Goal: Information Seeking & Learning: Learn about a topic

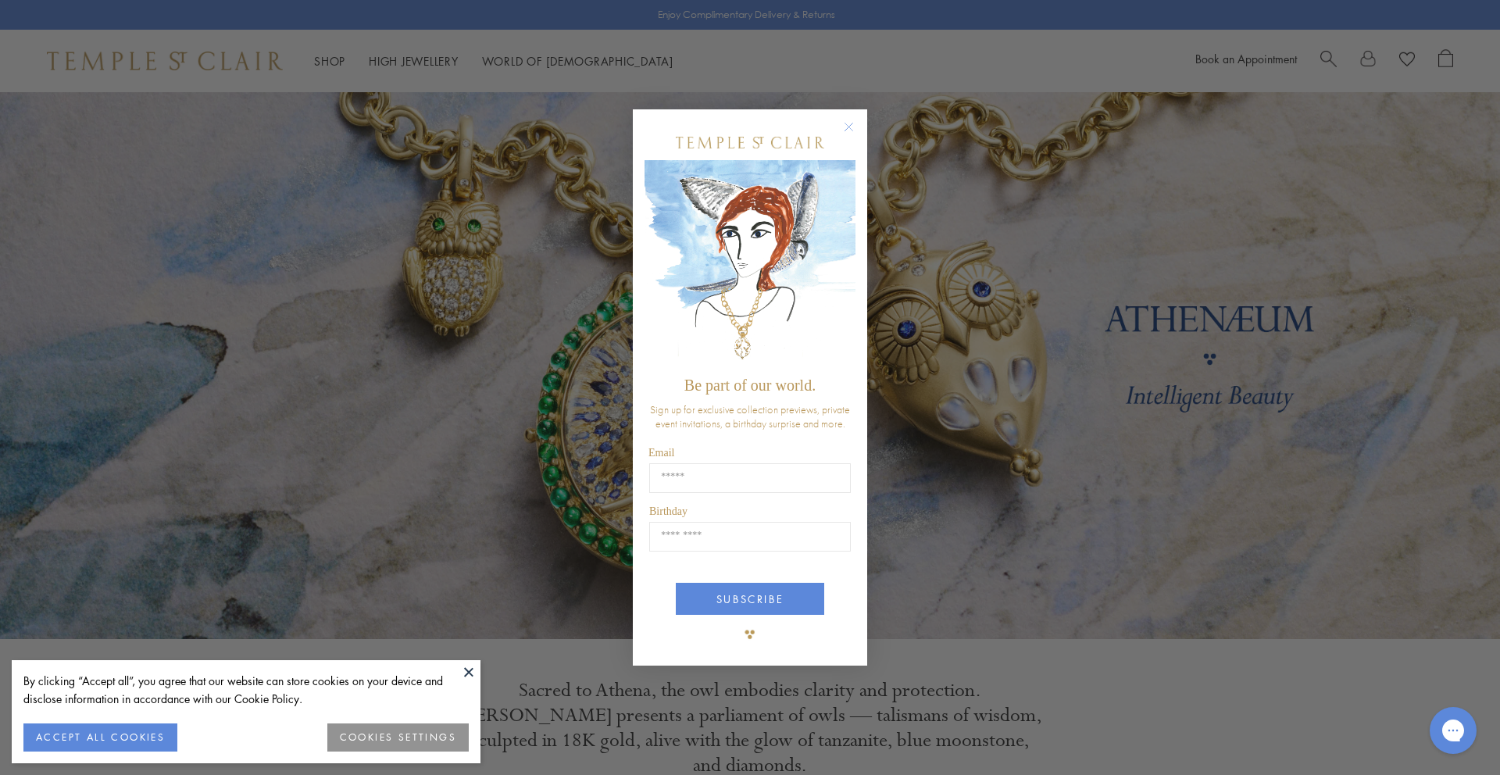
click at [846, 124] on circle "Close dialog" at bounding box center [849, 127] width 19 height 19
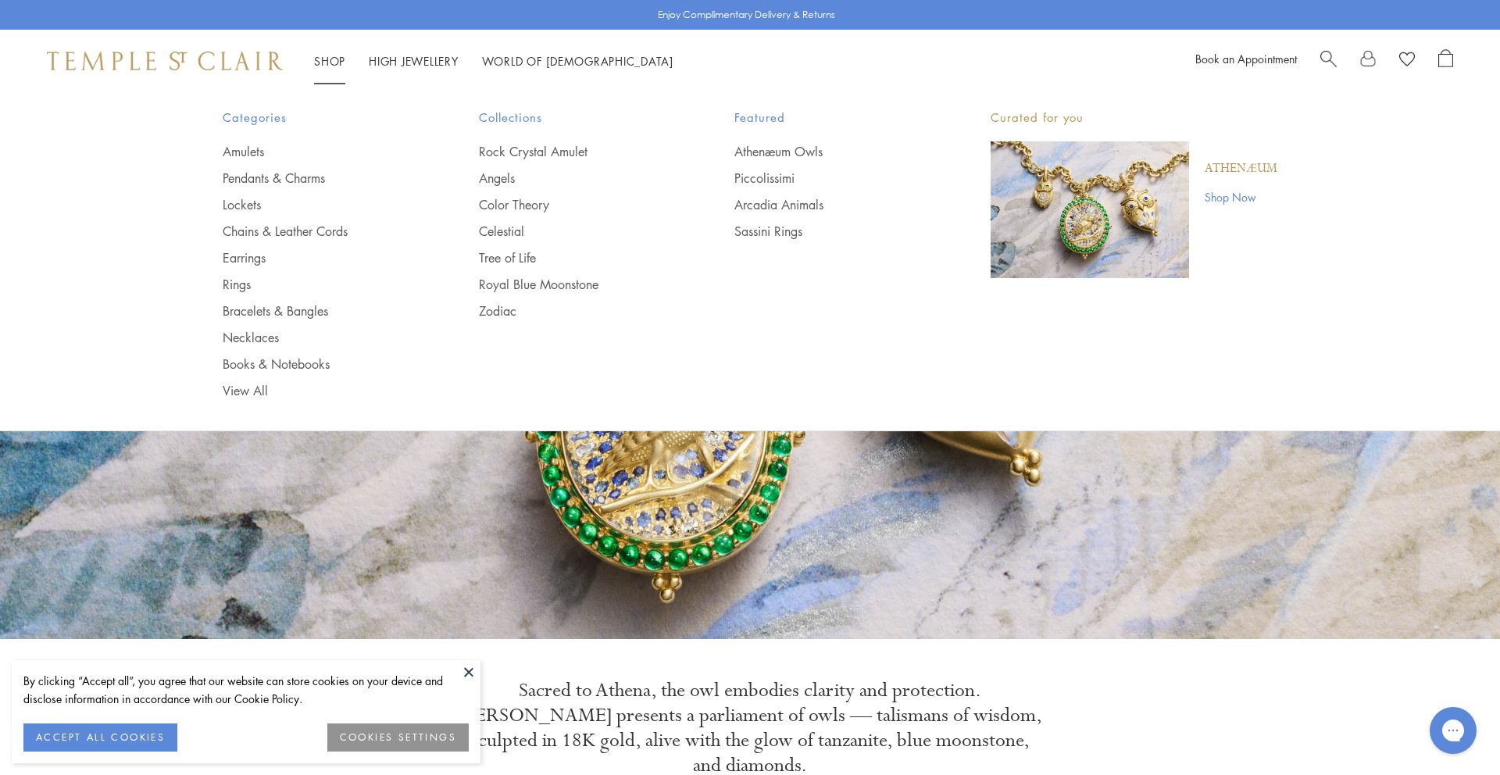
click at [328, 58] on link "Shop Shop" at bounding box center [329, 61] width 31 height 16
click at [246, 234] on link "Chains & Leather Cords" at bounding box center [320, 231] width 194 height 17
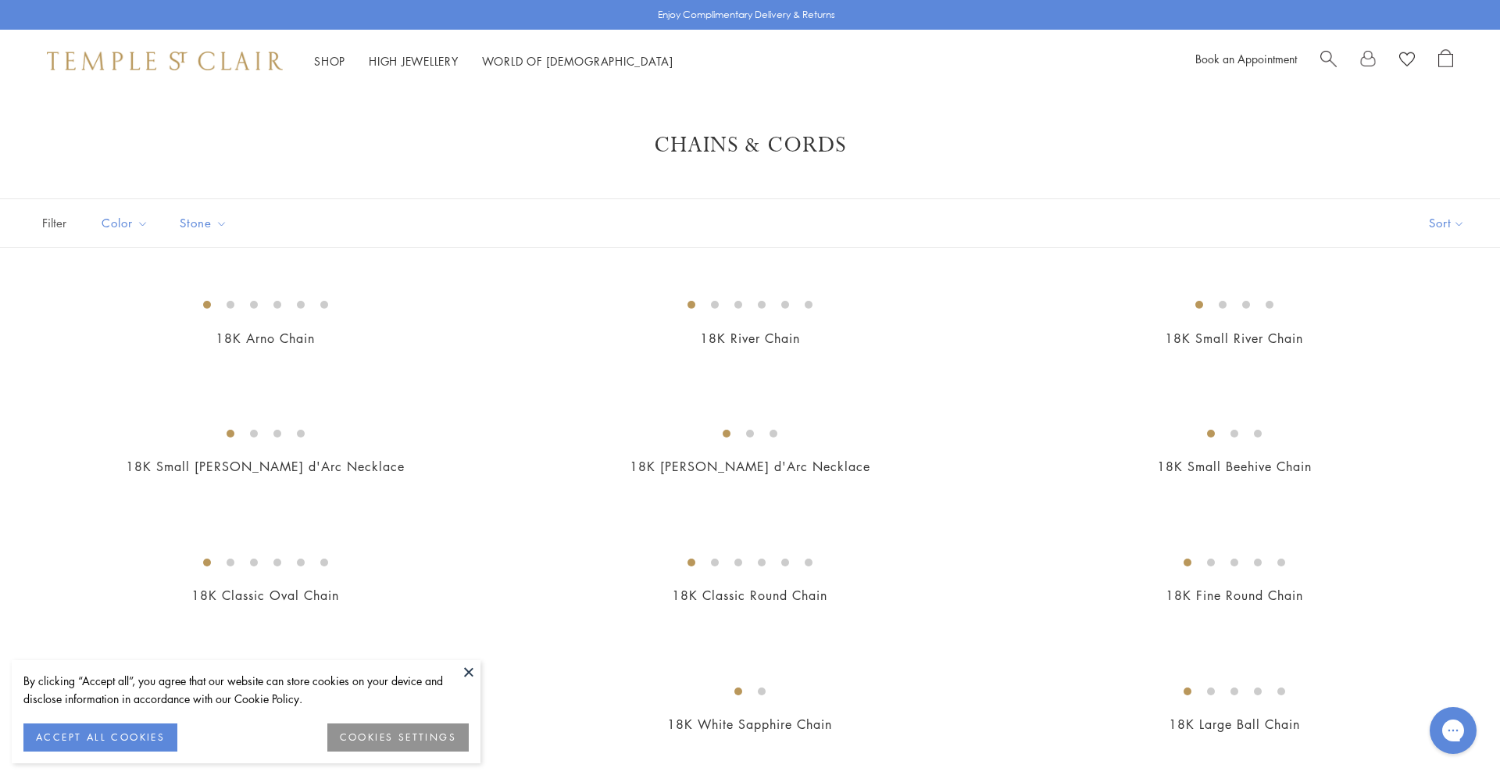
scroll to position [1342, 0]
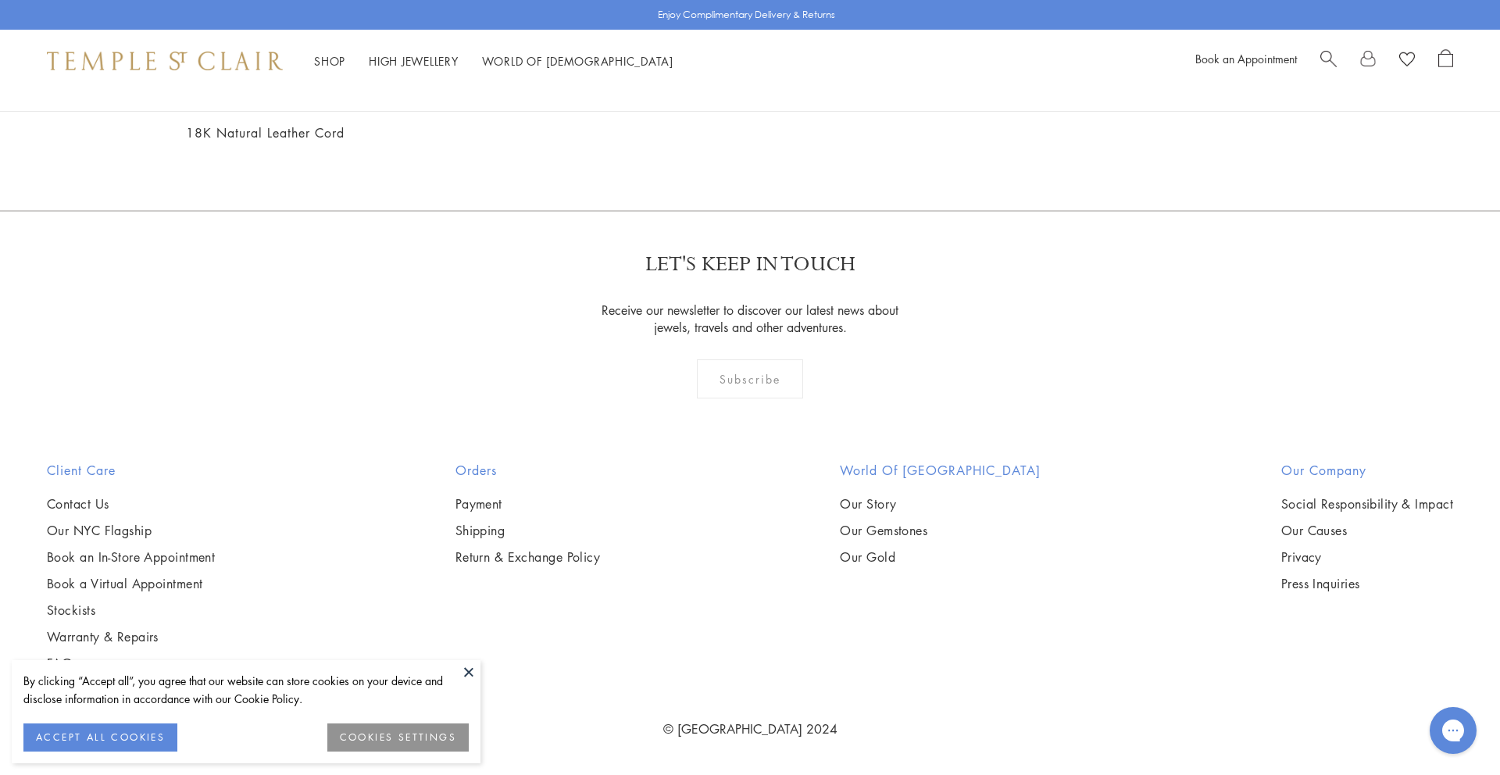
click at [350, 54] on ul "Shop Shop Categories Amulets Pendants & Charms Lockets Chains & Leather Cords E…" at bounding box center [493, 62] width 359 height 20
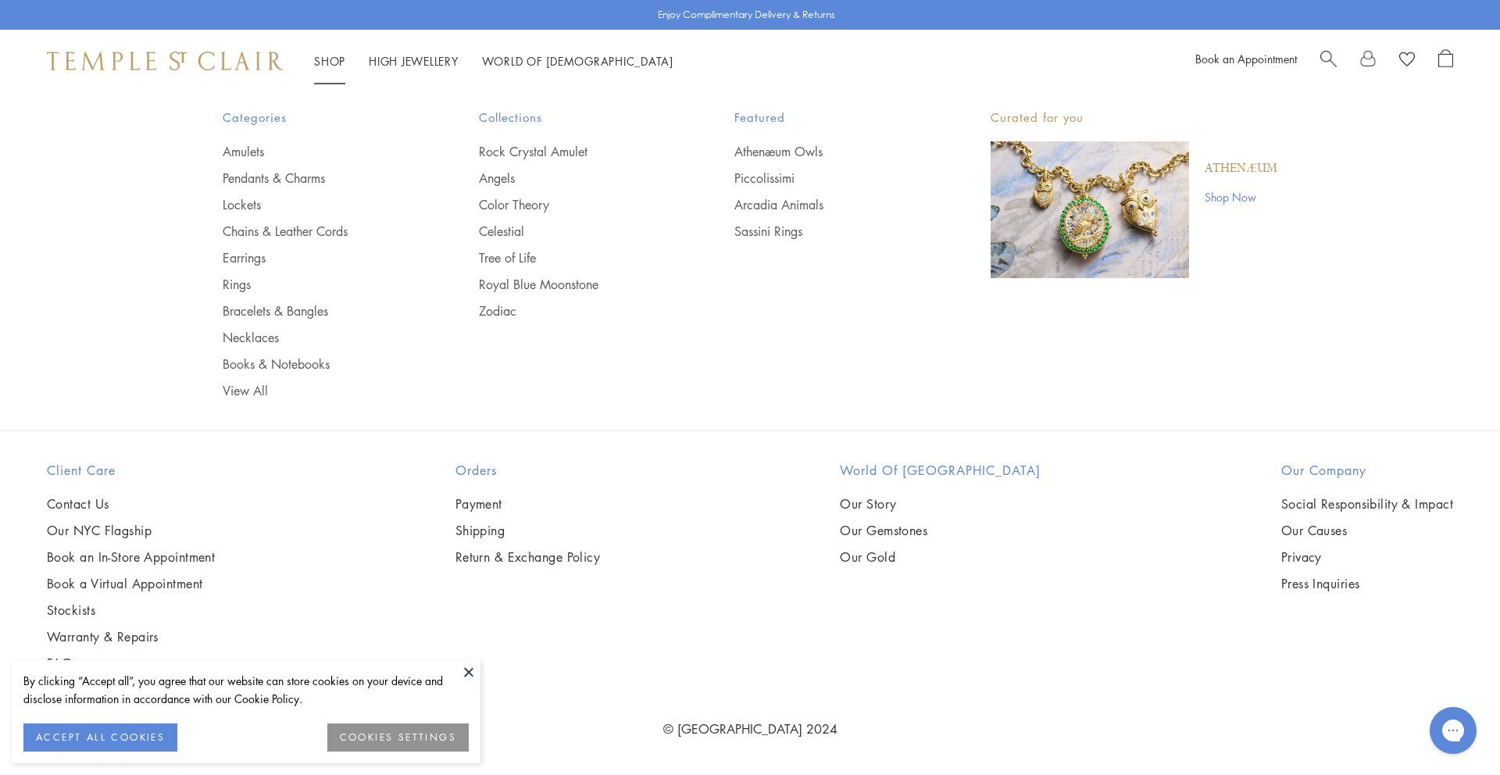
click at [338, 57] on link "Shop Shop" at bounding box center [329, 61] width 31 height 16
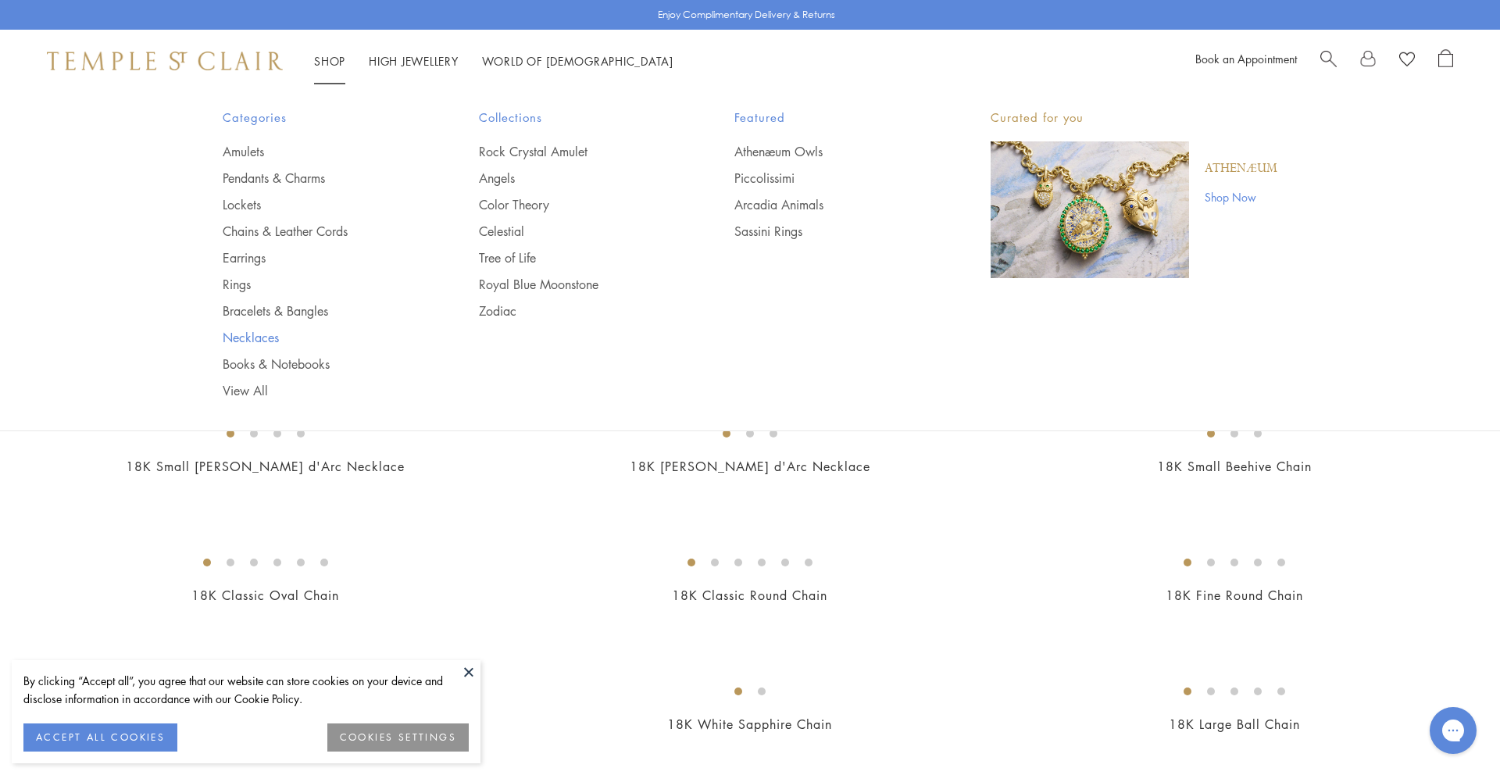
click at [245, 334] on link "Necklaces" at bounding box center [320, 337] width 194 height 17
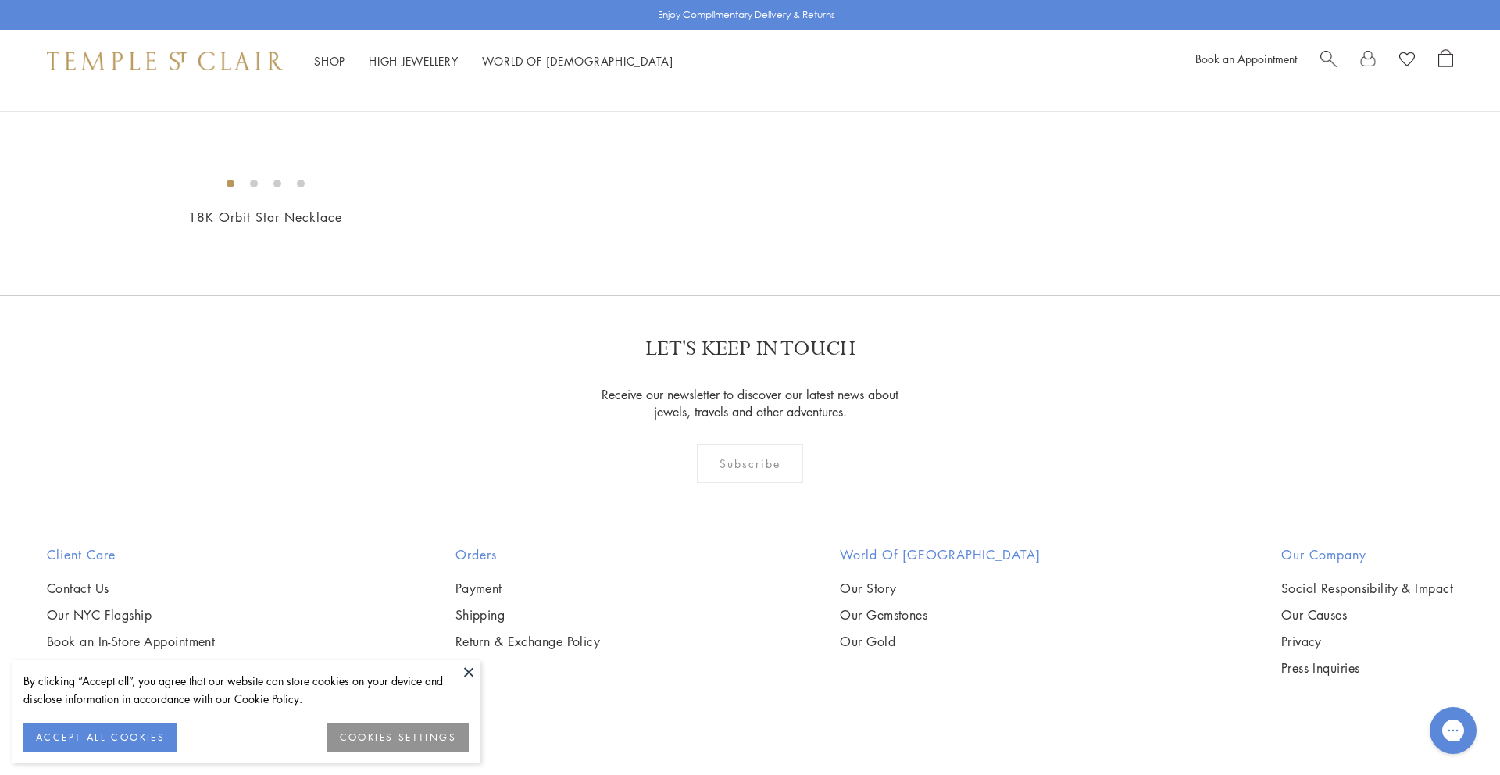
scroll to position [2169, 0]
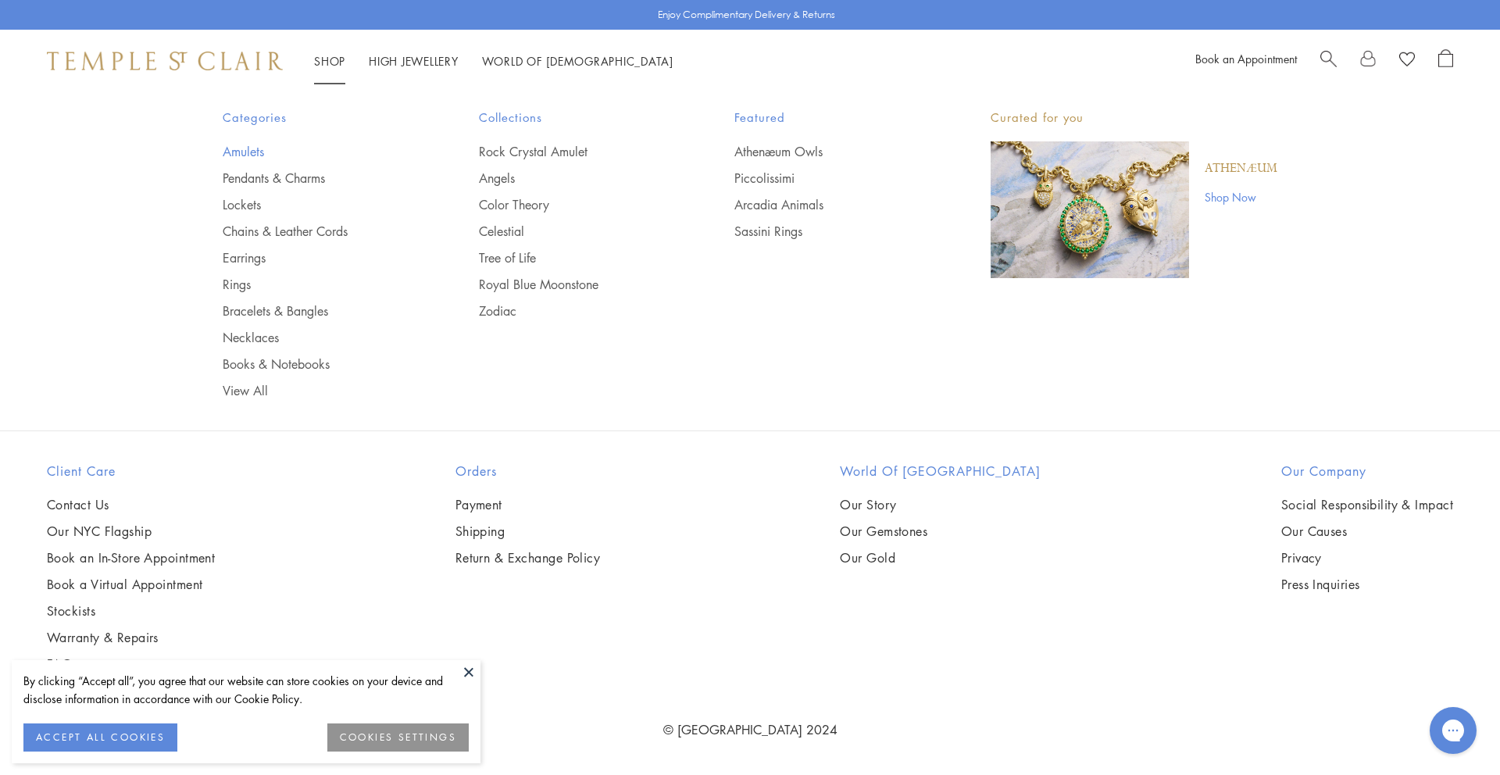
click at [255, 147] on link "Amulets" at bounding box center [320, 151] width 194 height 17
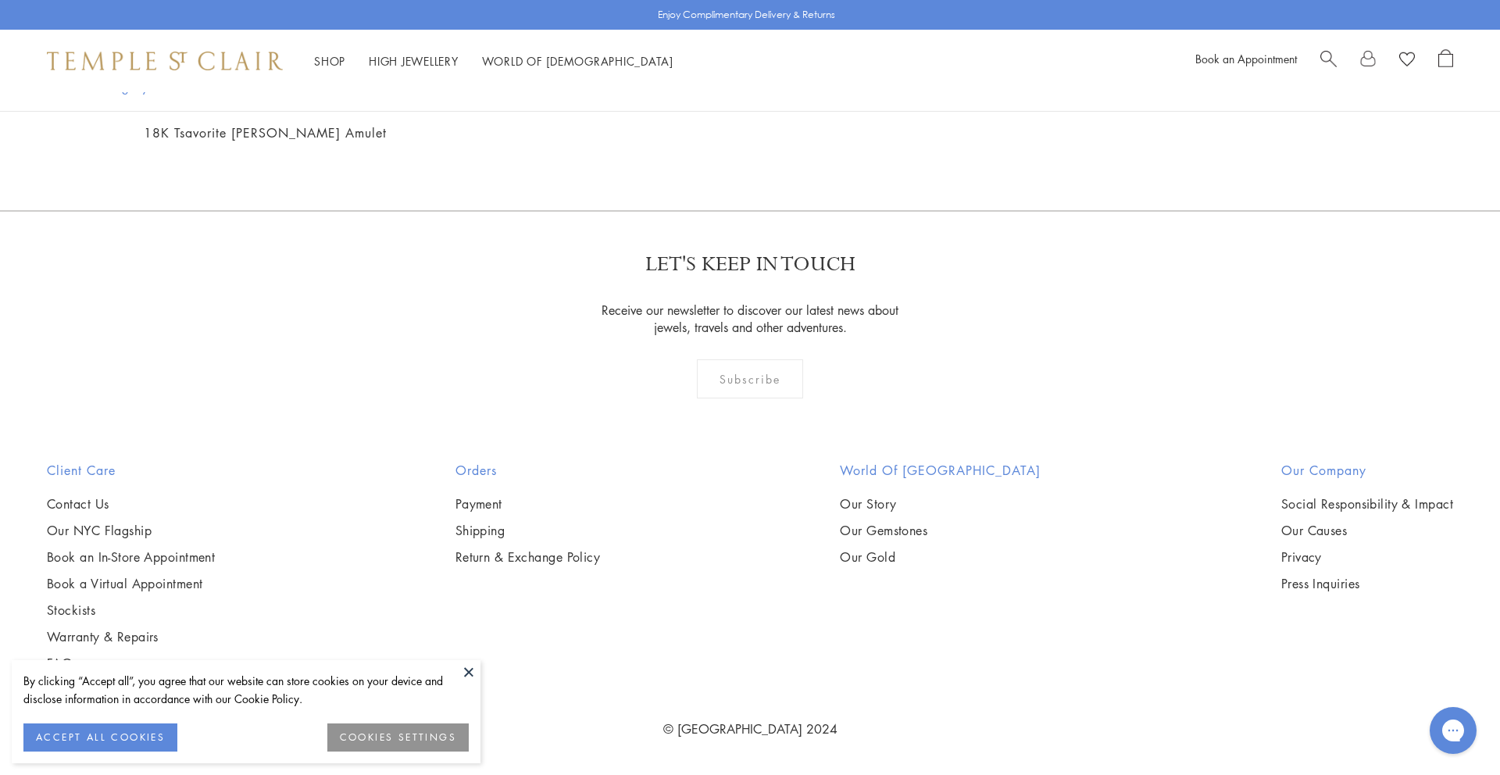
scroll to position [3807, 0]
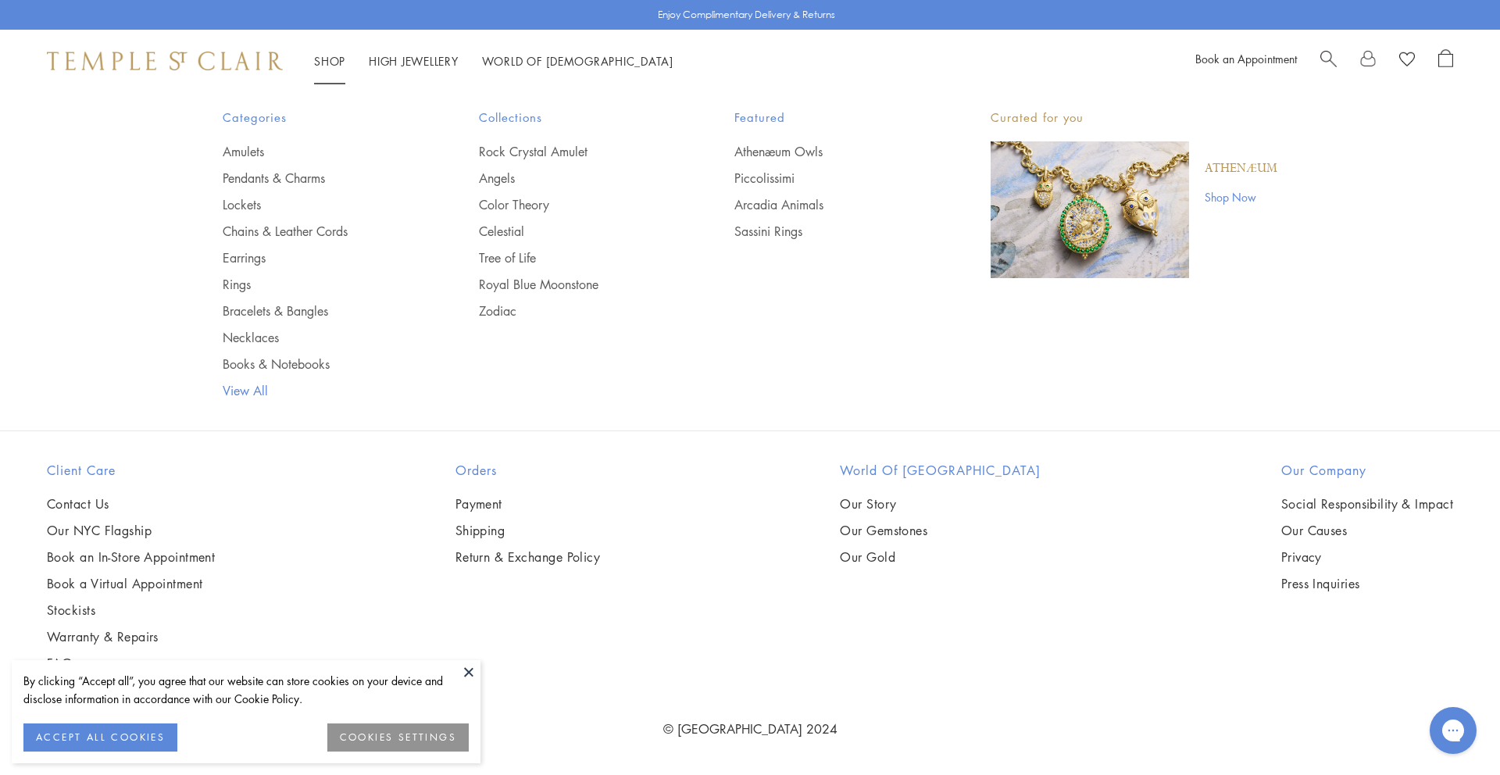
click at [240, 385] on link "View All" at bounding box center [320, 390] width 194 height 17
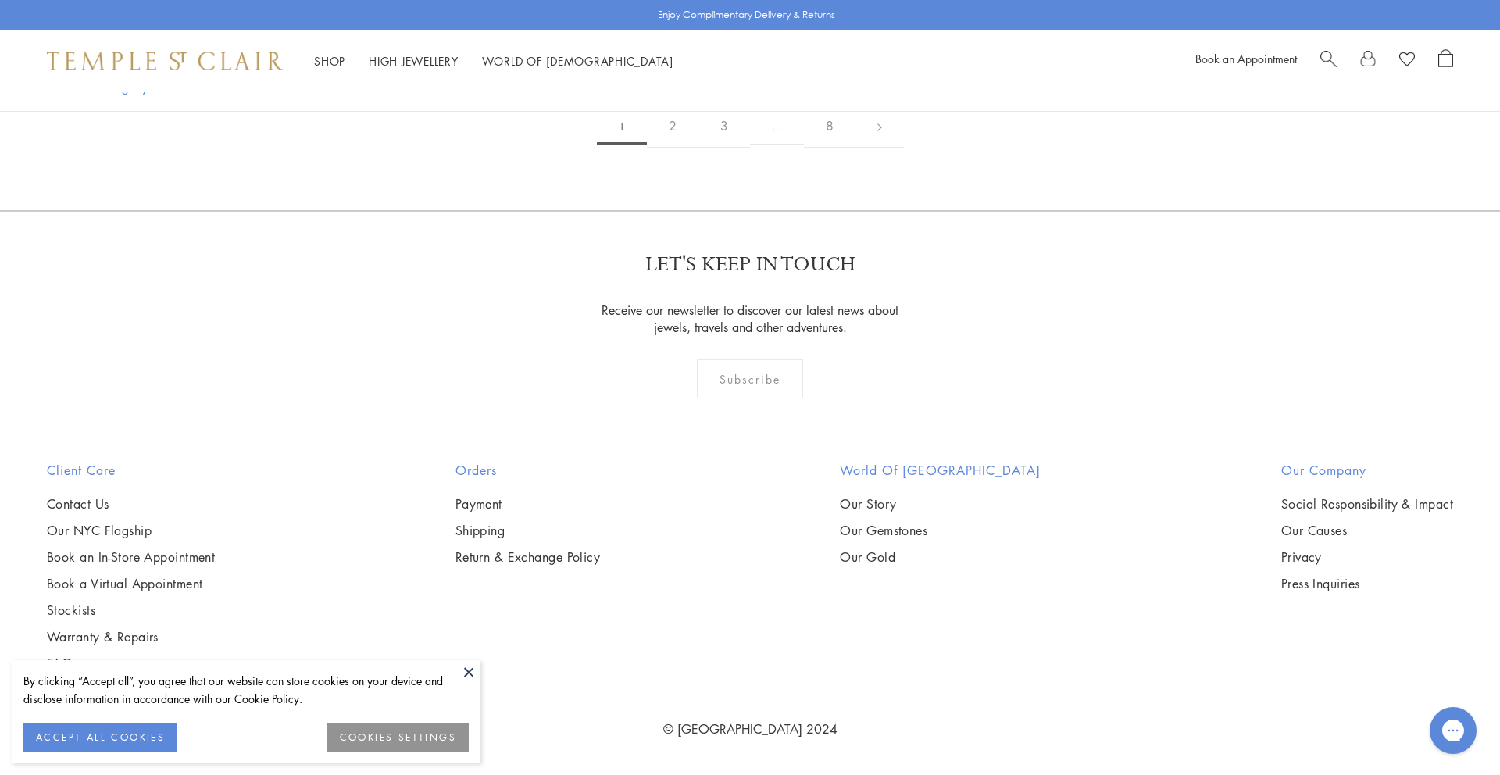
scroll to position [15205, 0]
click at [86, 508] on link "Contact Us" at bounding box center [131, 503] width 168 height 17
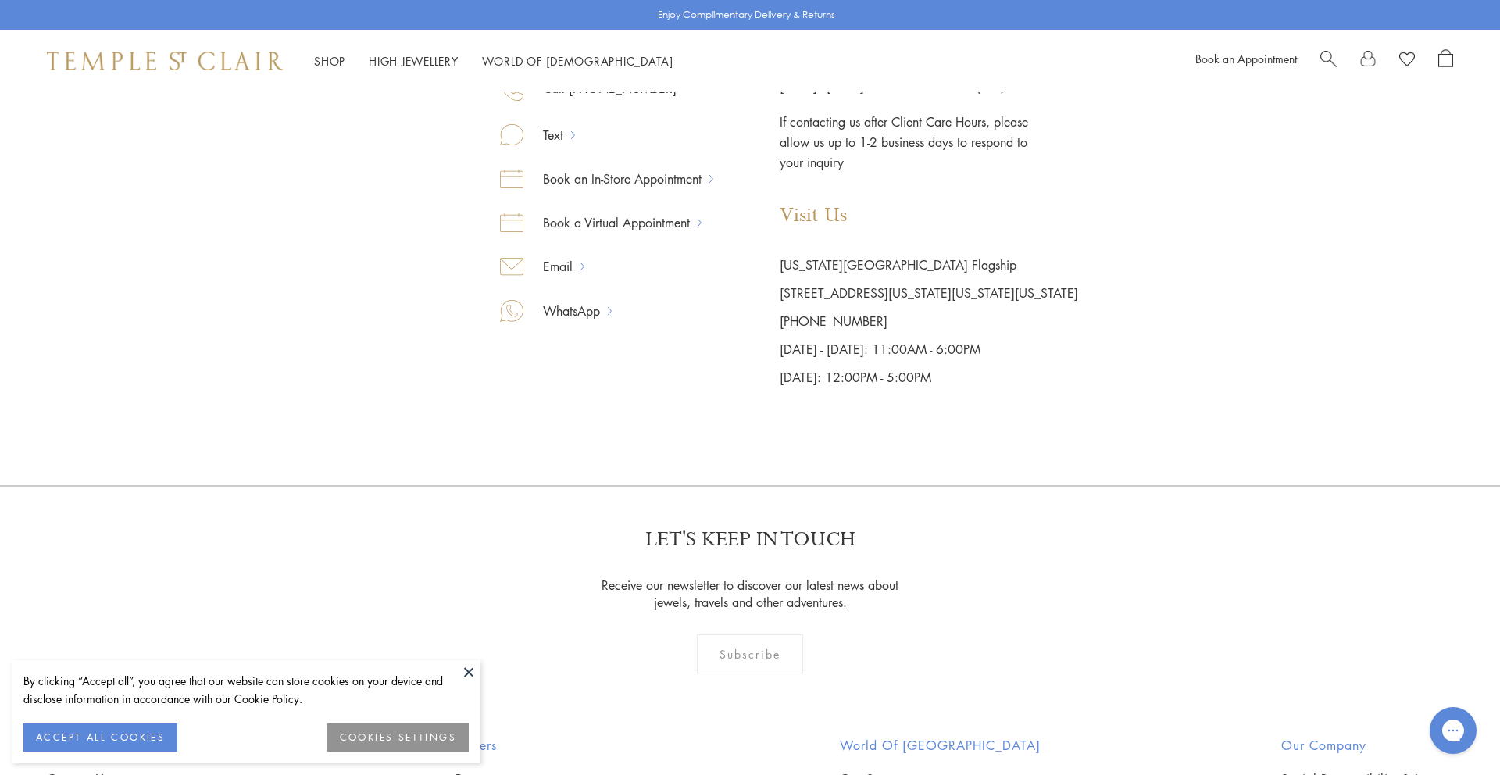
scroll to position [588, 0]
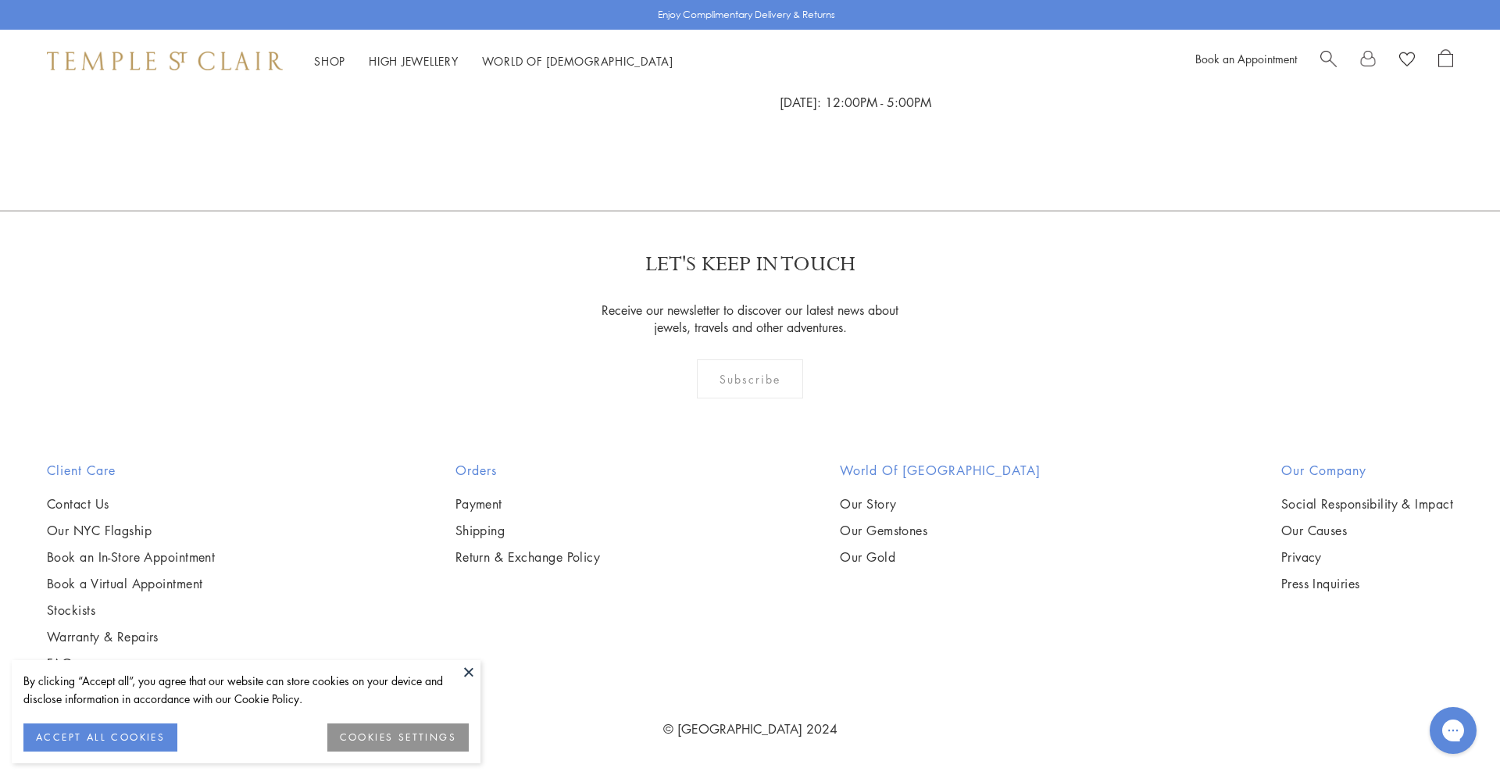
click at [464, 669] on button at bounding box center [468, 671] width 23 height 23
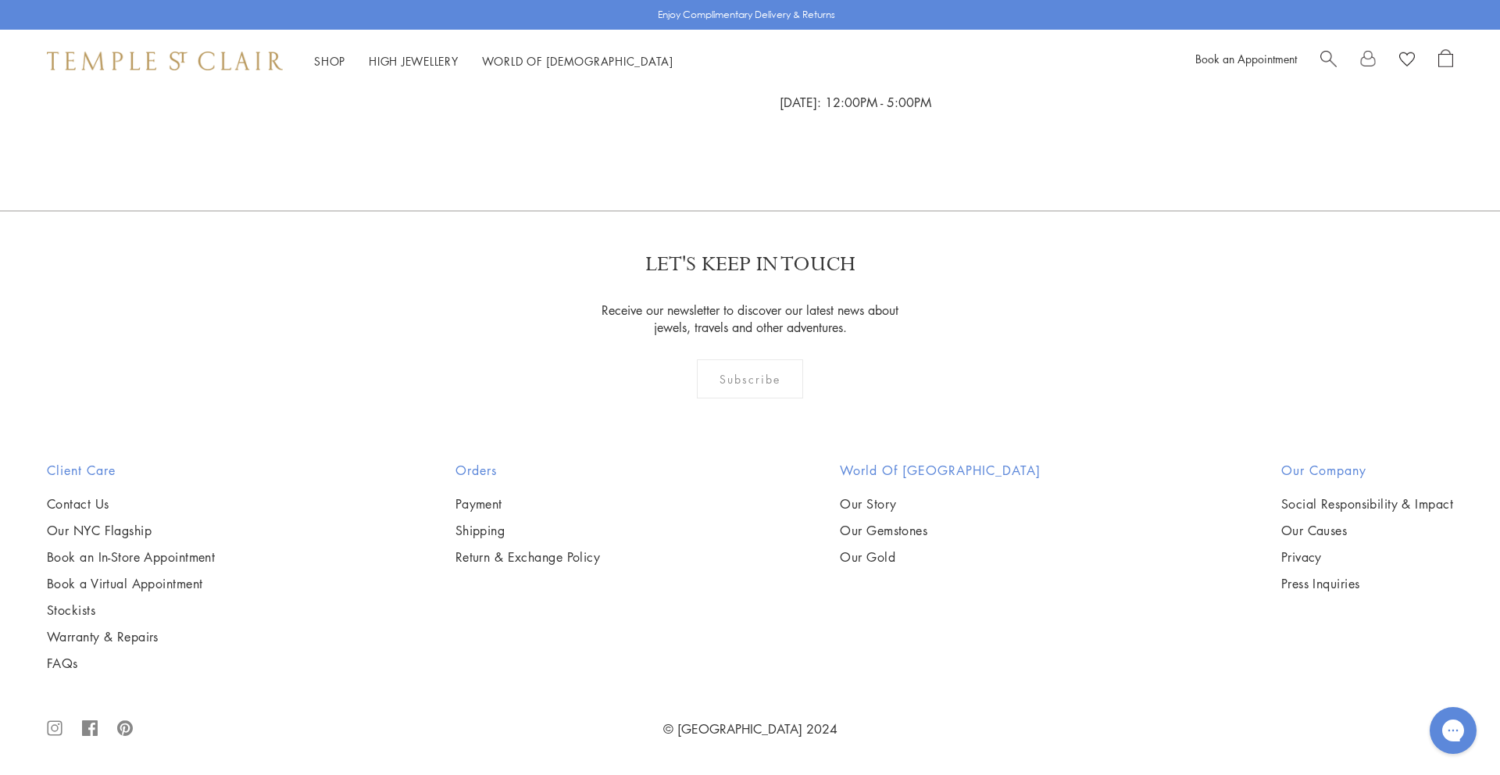
click at [464, 670] on div "Orders Payment Shipping Return & Exchange Policy" at bounding box center [528, 566] width 208 height 211
click at [898, 500] on link "Our Story" at bounding box center [940, 503] width 201 height 17
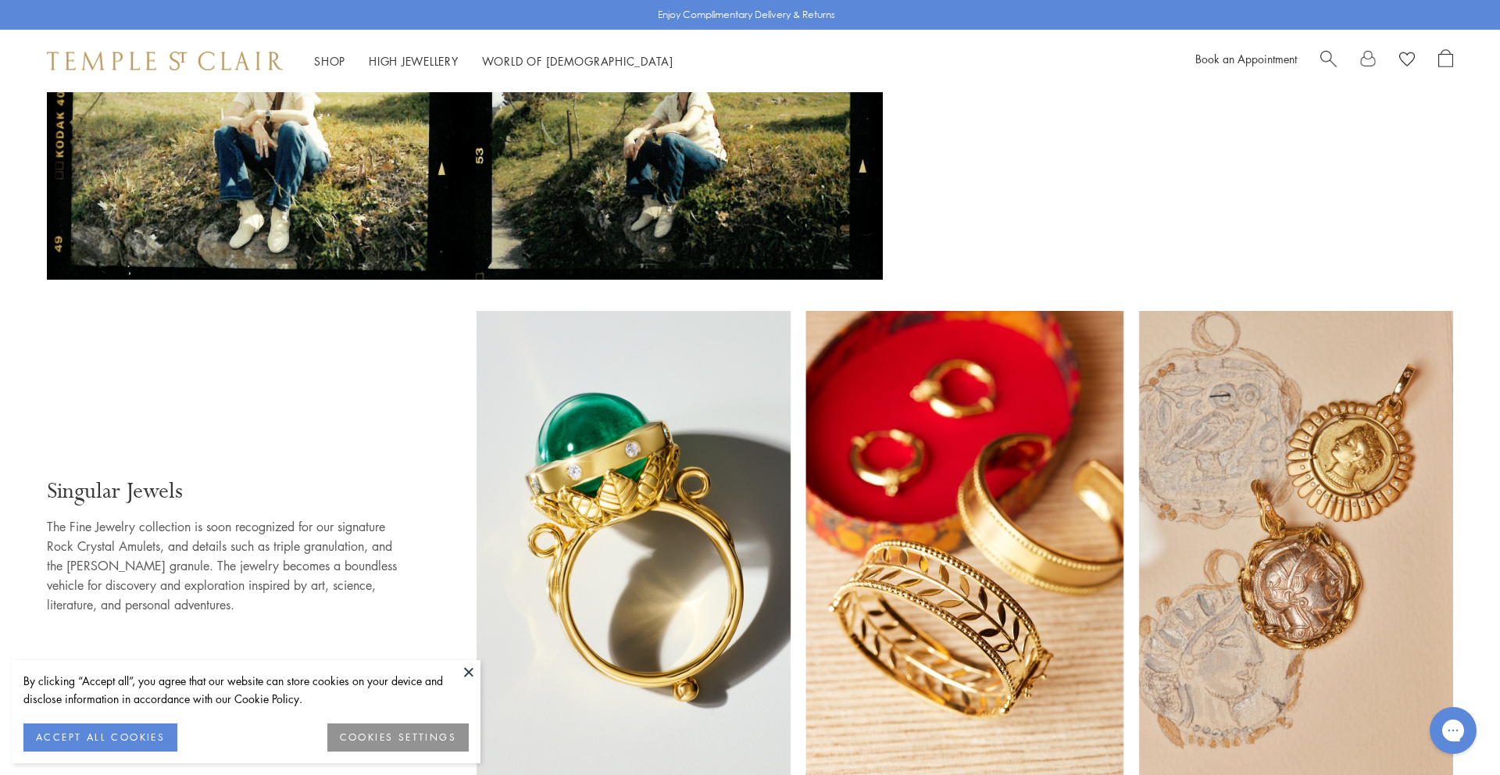
scroll to position [1131, 0]
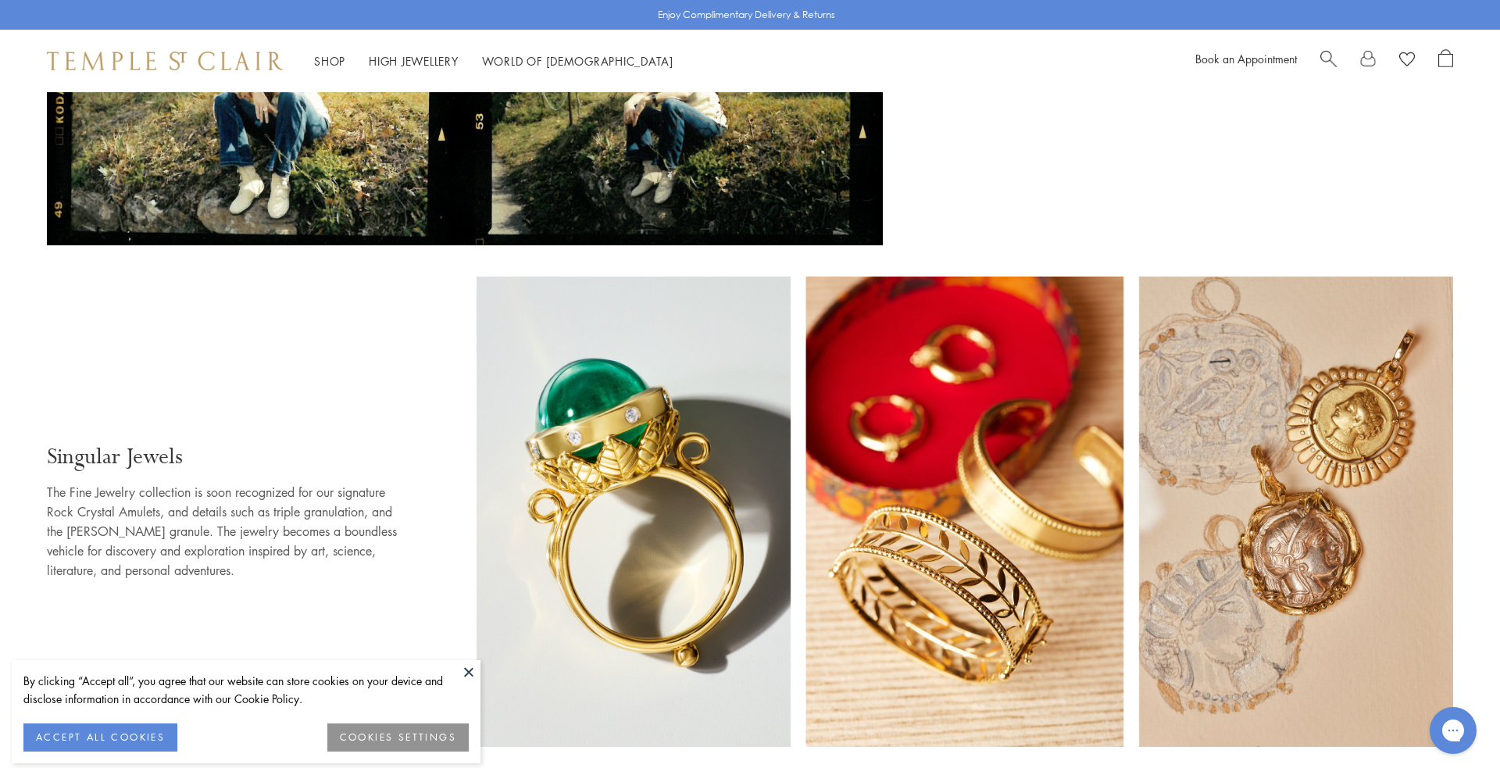
click at [1017, 524] on img at bounding box center [964, 511] width 976 height 471
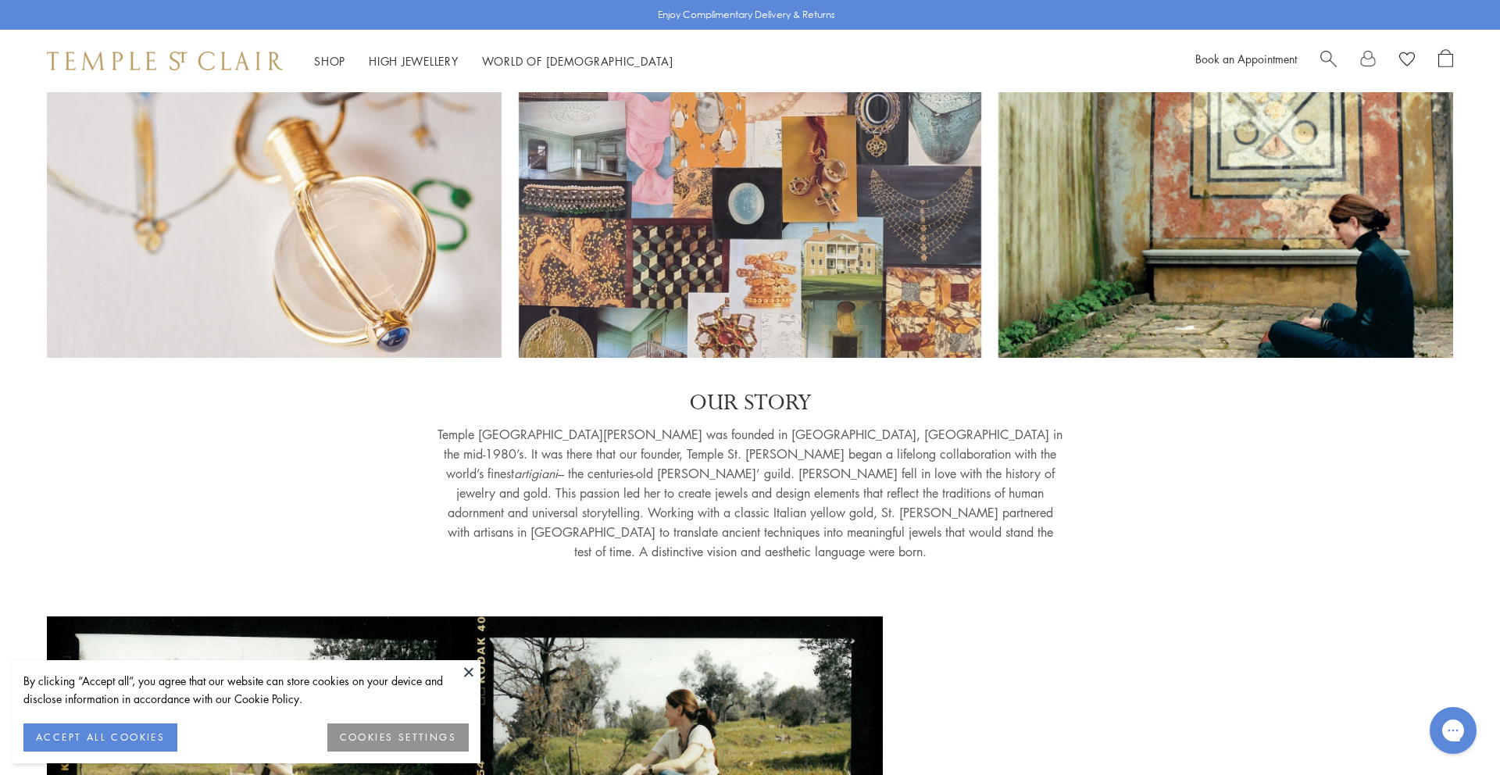
scroll to position [0, 0]
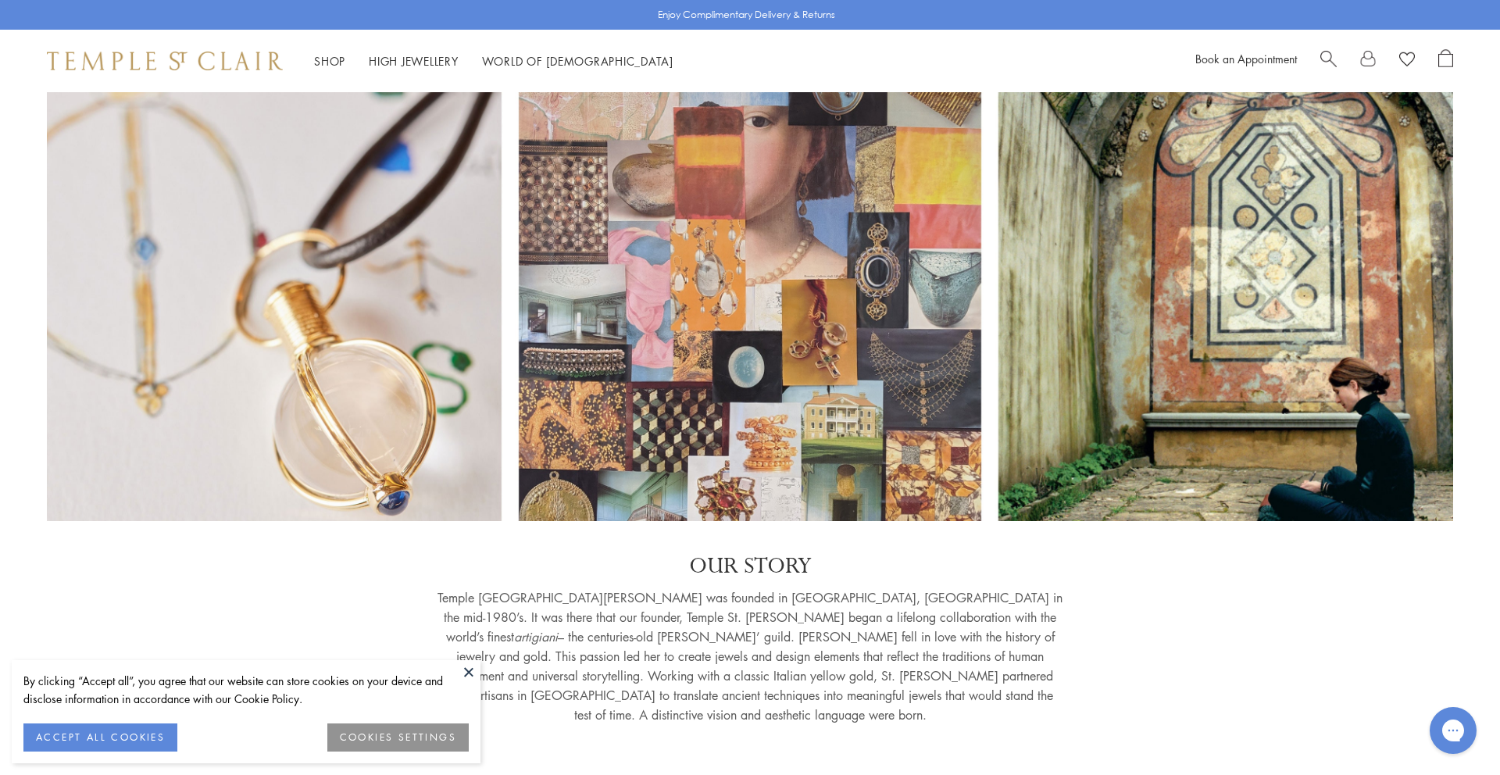
click at [1195, 680] on div "OUR STORY [GEOGRAPHIC_DATA][PERSON_NAME] was founded in [GEOGRAPHIC_DATA], [GEO…" at bounding box center [750, 642] width 1406 height 180
